Goal: Transaction & Acquisition: Purchase product/service

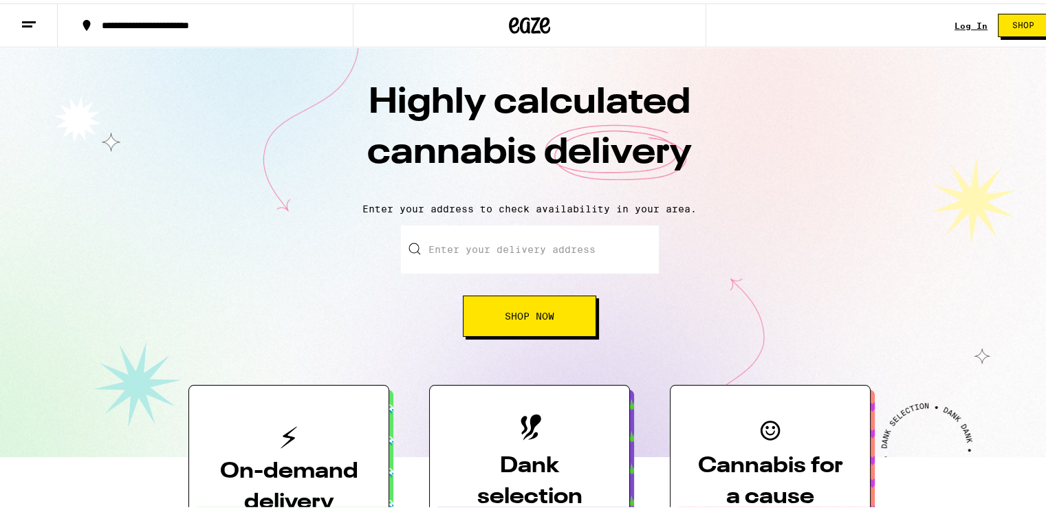
click at [500, 249] on input "Enter your delivery address" at bounding box center [530, 246] width 258 height 48
click at [489, 249] on input "Enter your delivery address" at bounding box center [530, 246] width 258 height 48
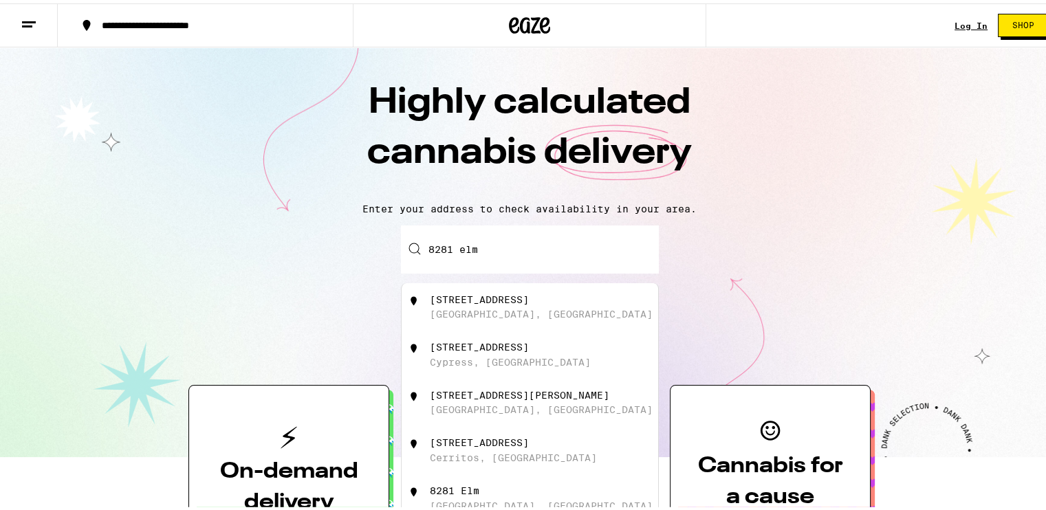
click at [502, 309] on div "[GEOGRAPHIC_DATA], [GEOGRAPHIC_DATA]" at bounding box center [541, 310] width 223 height 11
type input "[STREET_ADDRESS]"
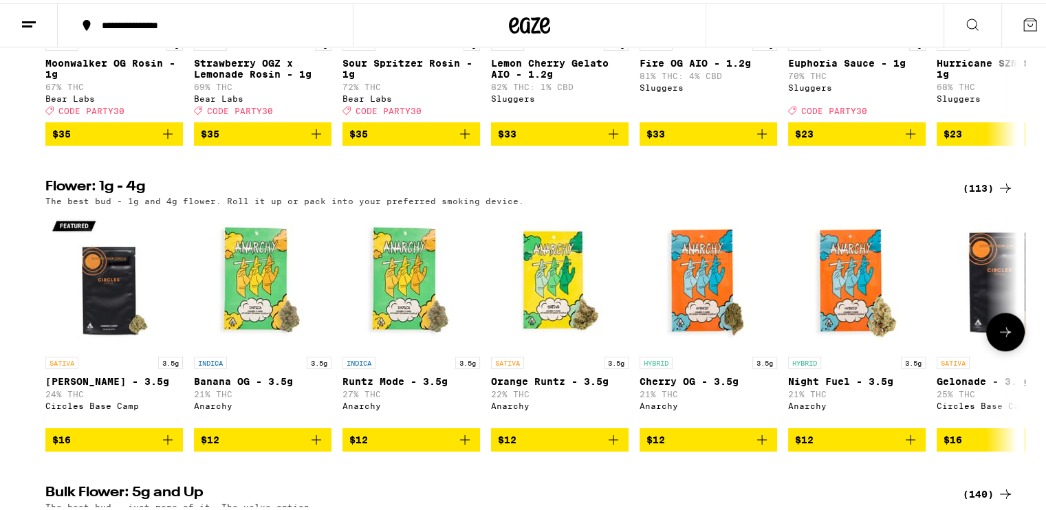
scroll to position [1374, 0]
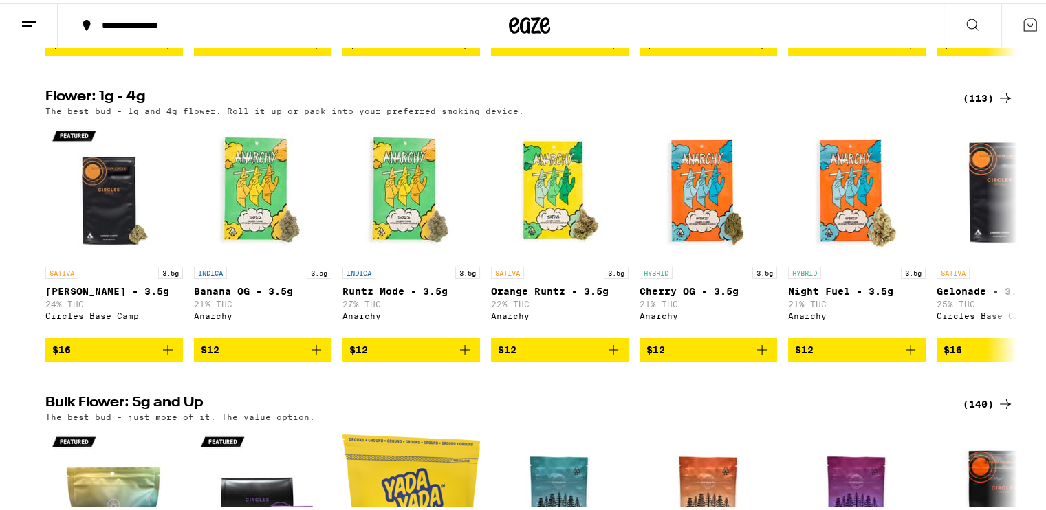
click at [979, 103] on div "(113)" at bounding box center [987, 95] width 51 height 16
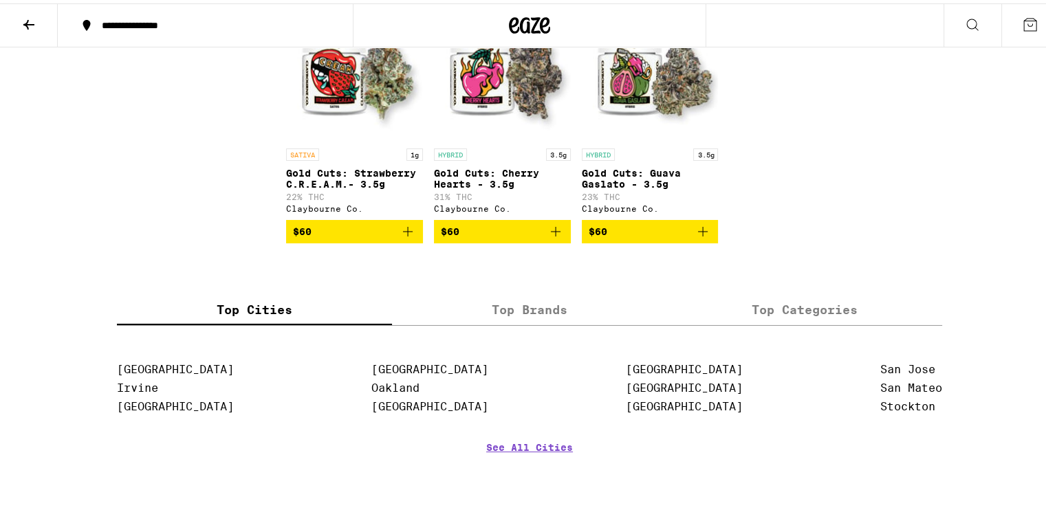
scroll to position [5672, 0]
